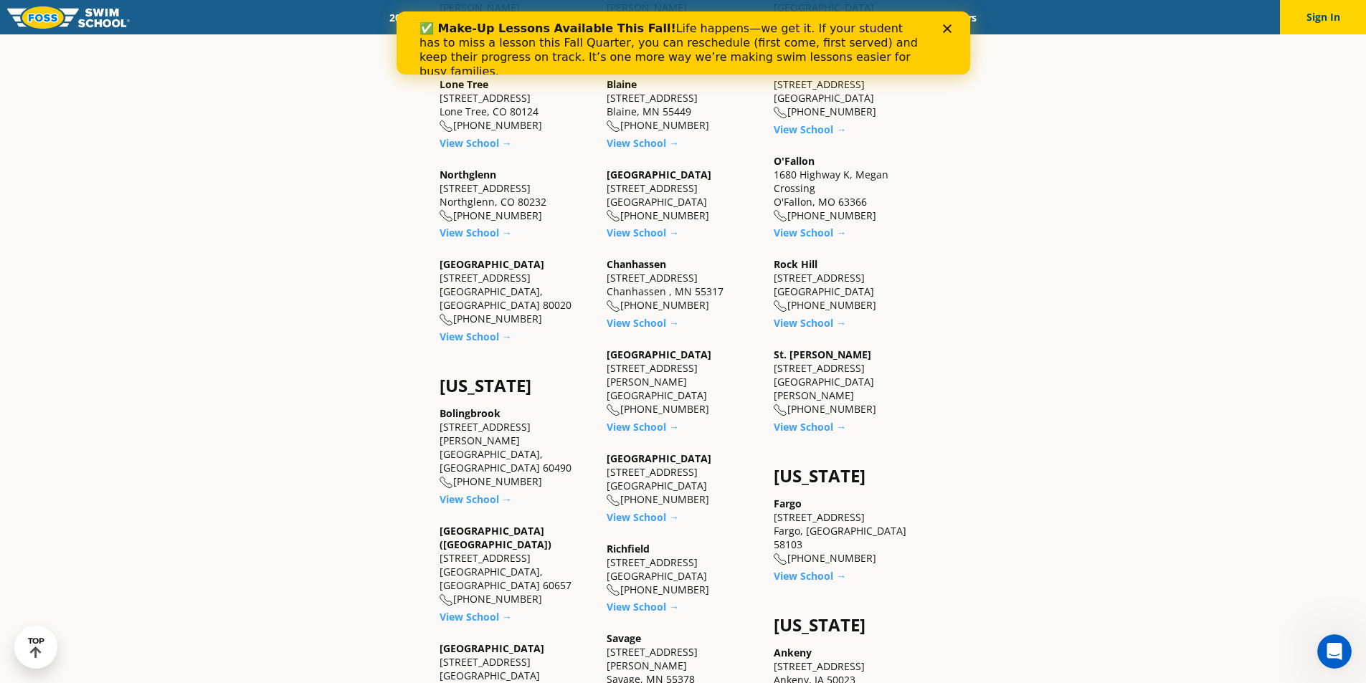
scroll to position [789, 0]
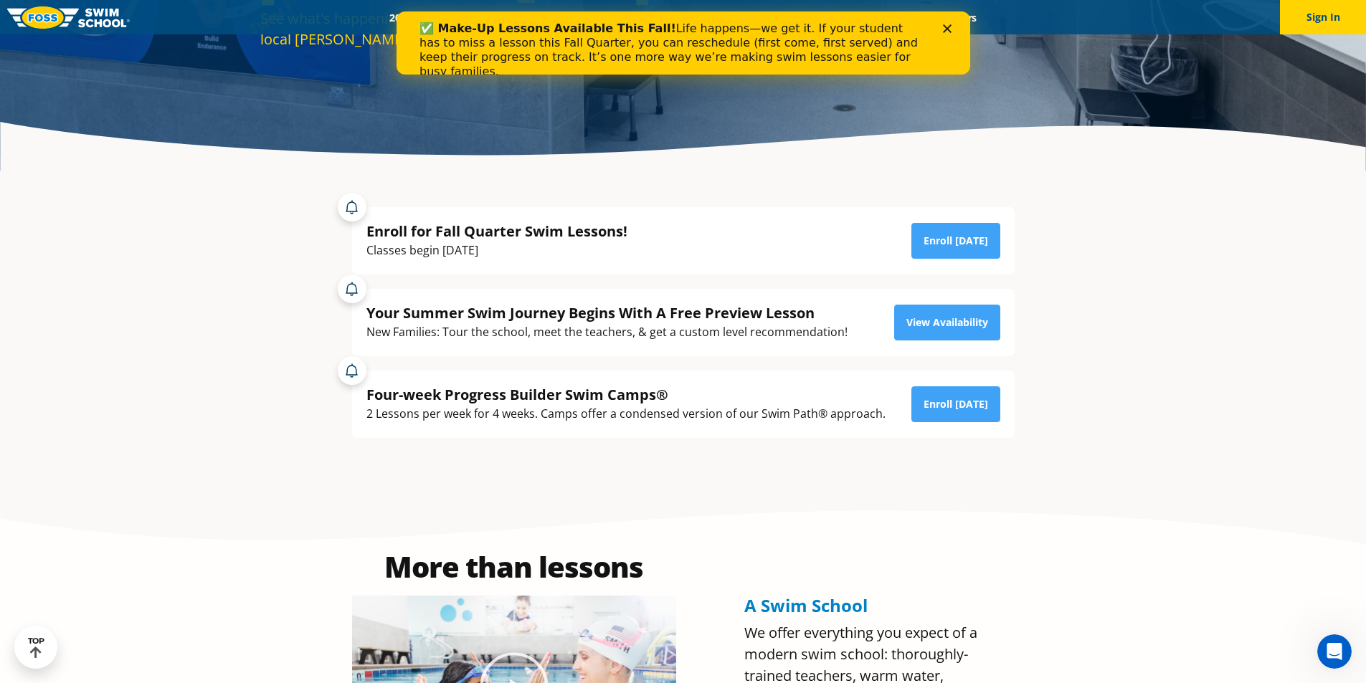
scroll to position [143, 0]
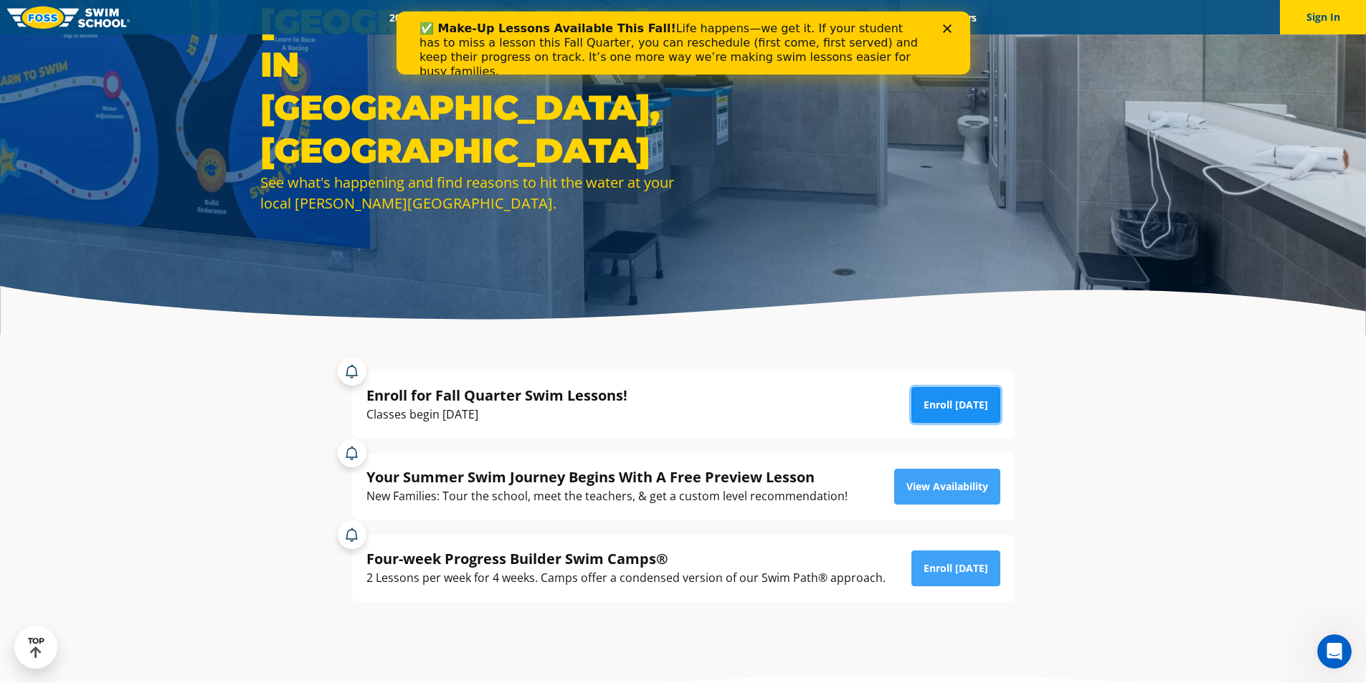
click at [952, 399] on link "Enroll [DATE]" at bounding box center [955, 405] width 89 height 36
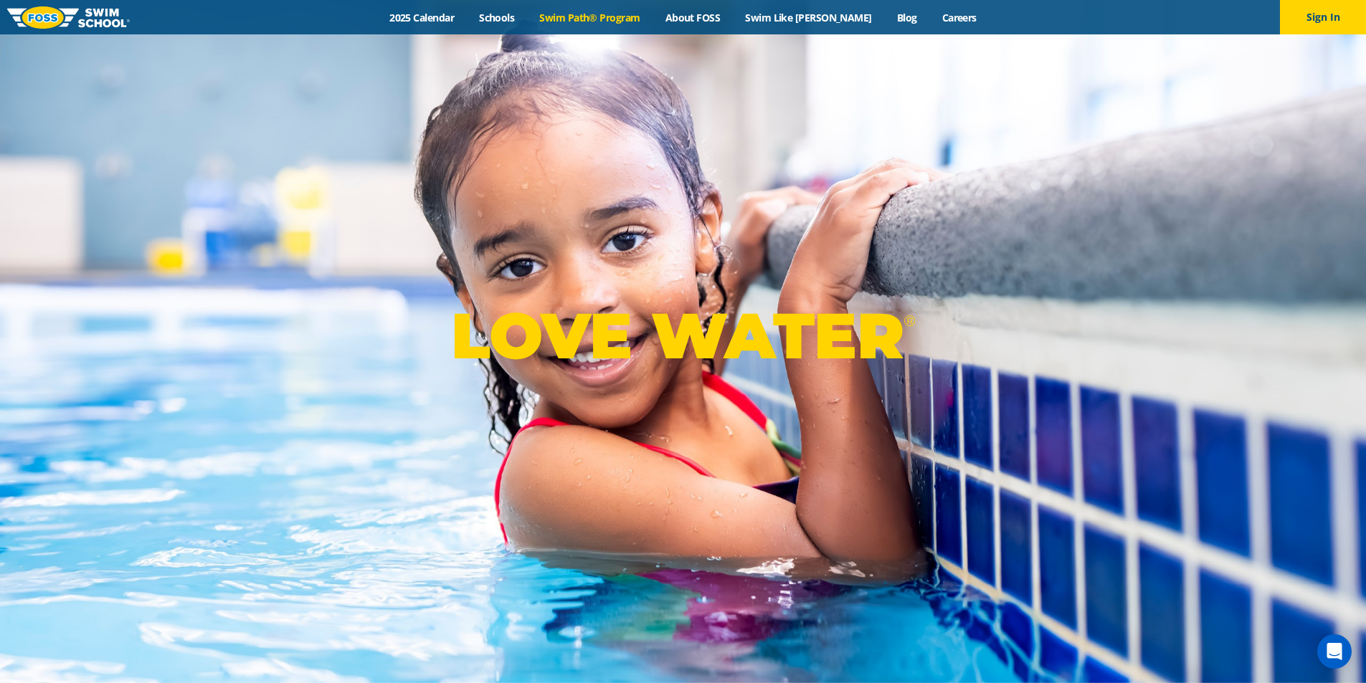
click at [623, 13] on link "Swim Path® Program" at bounding box center [589, 18] width 125 height 14
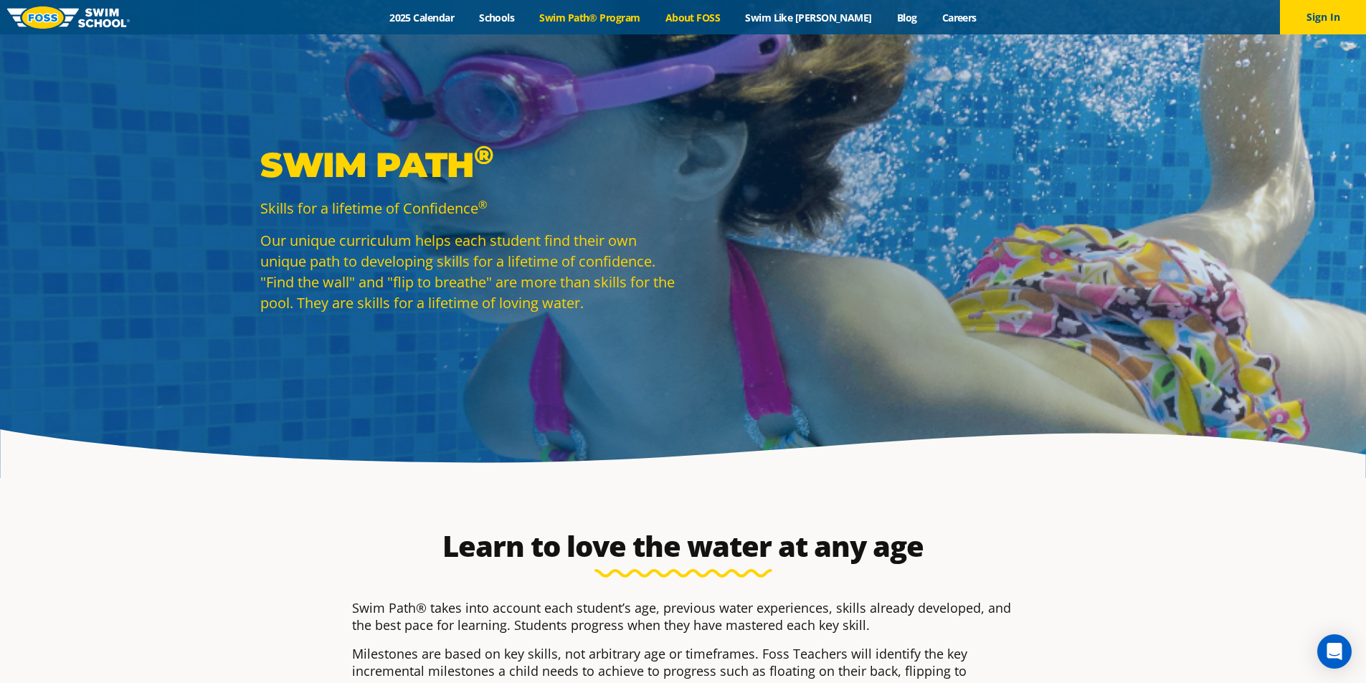
click at [731, 11] on link "About FOSS" at bounding box center [693, 18] width 80 height 14
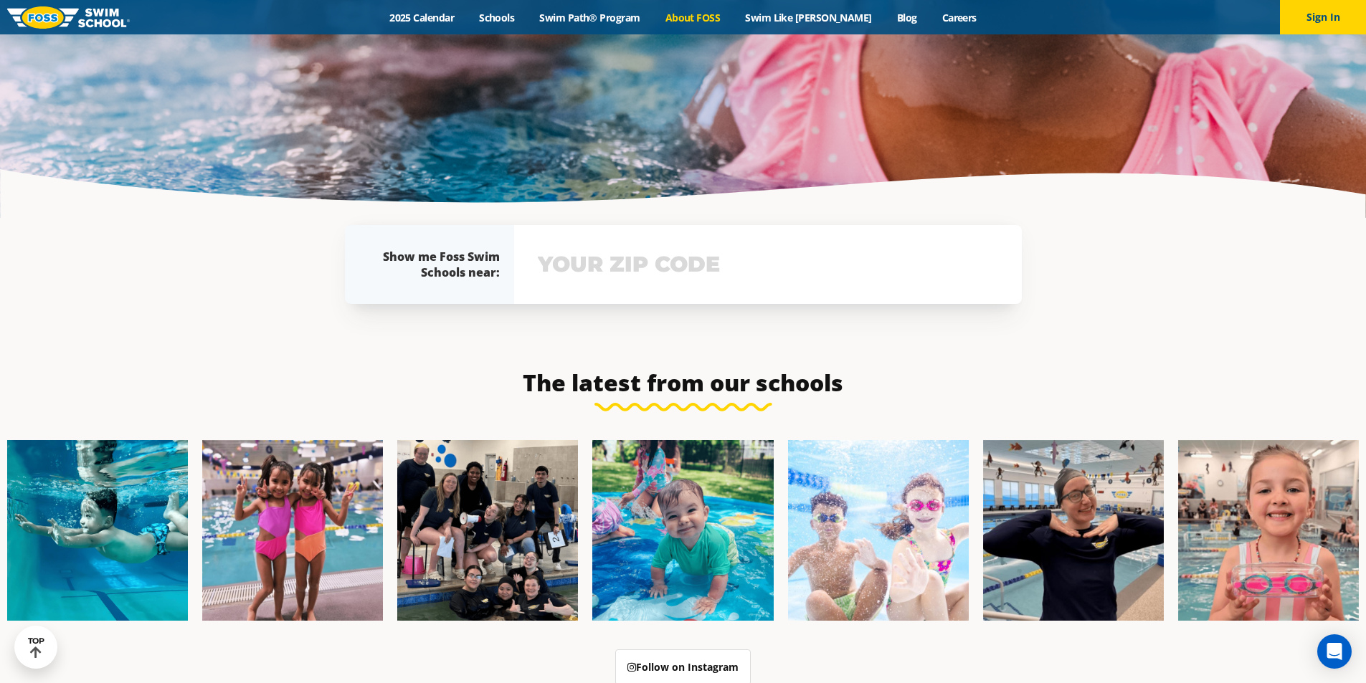
scroll to position [3279, 0]
